Goal: Task Accomplishment & Management: Manage account settings

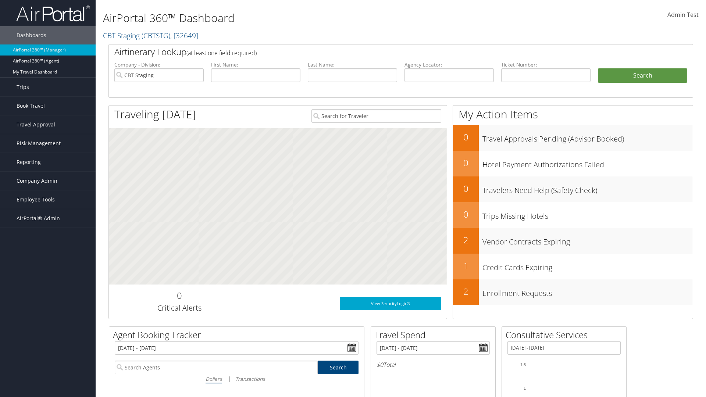
click at [48, 181] on span "Company Admin" at bounding box center [37, 181] width 41 height 18
click at [48, 339] on link "Airtinerary® Settings" at bounding box center [48, 339] width 96 height 11
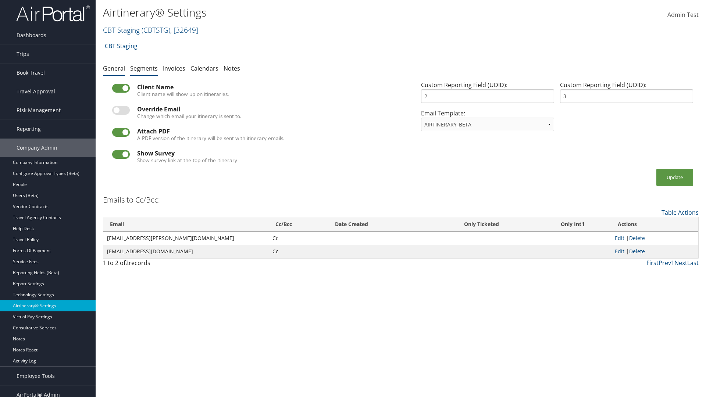
click at [144, 68] on link "Segments" at bounding box center [144, 68] width 28 height 8
